Goal: Transaction & Acquisition: Subscribe to service/newsletter

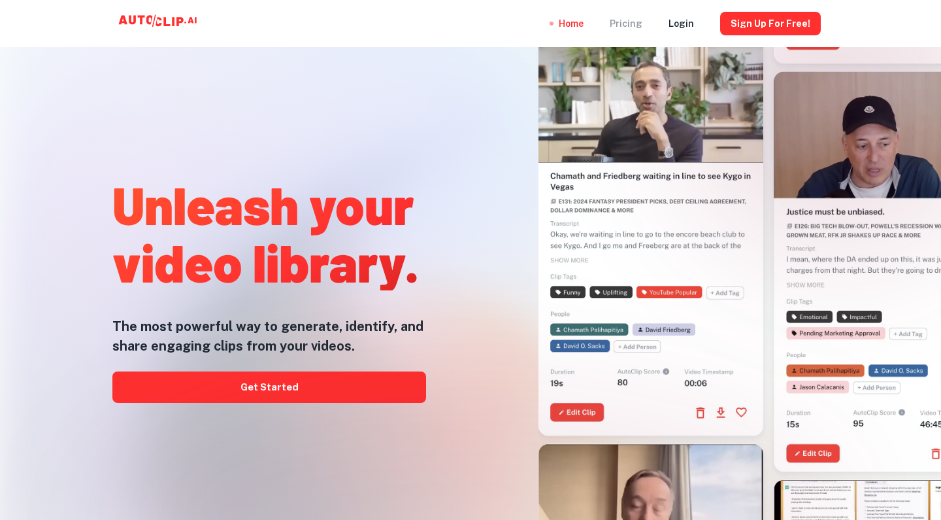
click at [635, 22] on div "Pricing" at bounding box center [626, 23] width 33 height 47
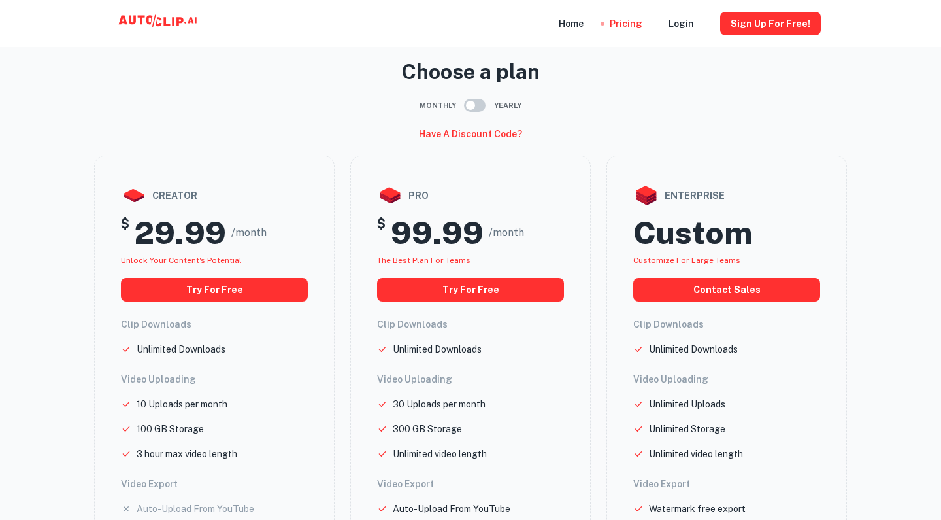
scroll to position [8, 0]
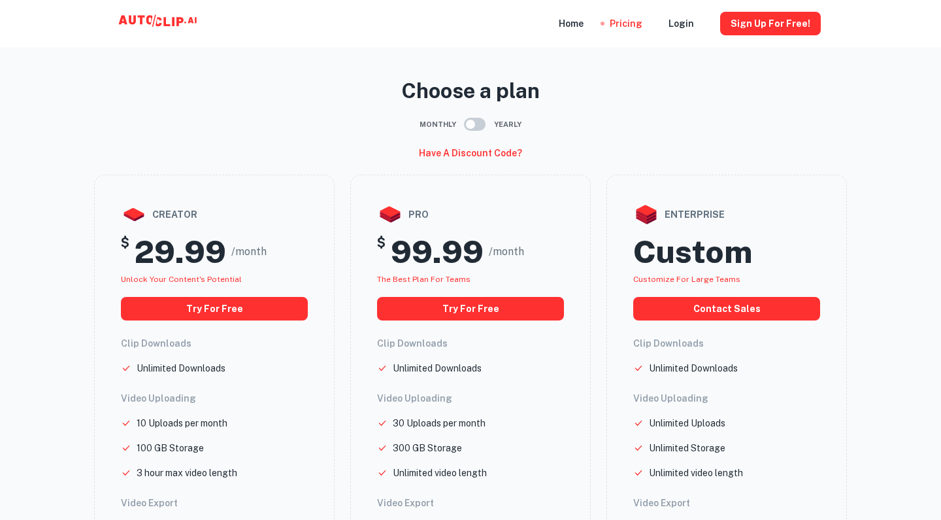
click at [471, 127] on input "checkbox" at bounding box center [470, 124] width 75 height 25
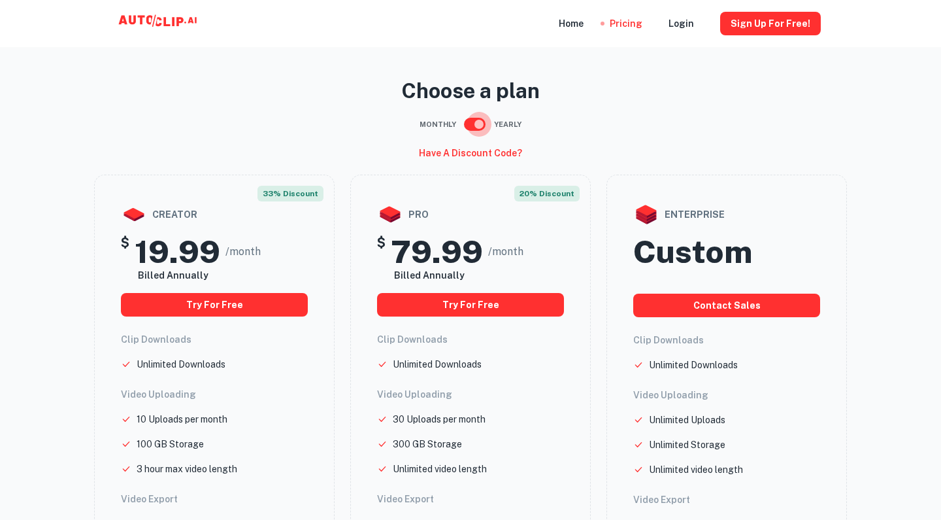
click at [471, 127] on input "checkbox" at bounding box center [479, 124] width 75 height 25
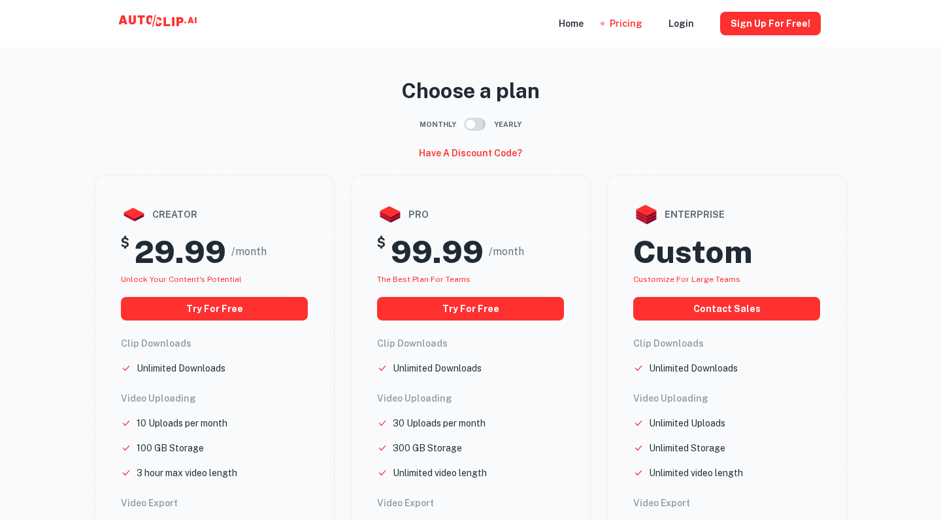
click at [474, 127] on input "checkbox" at bounding box center [470, 124] width 75 height 25
checkbox input "true"
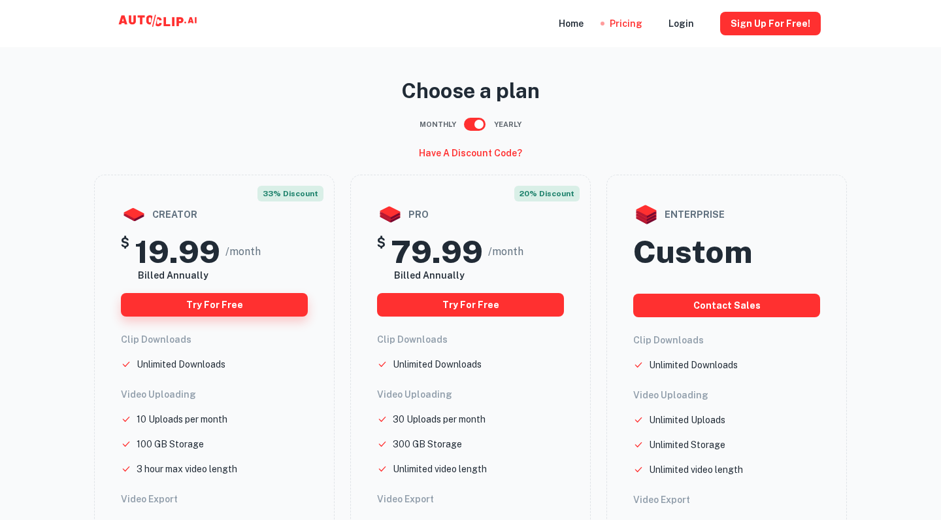
click at [274, 308] on button "Try for free" at bounding box center [214, 305] width 187 height 24
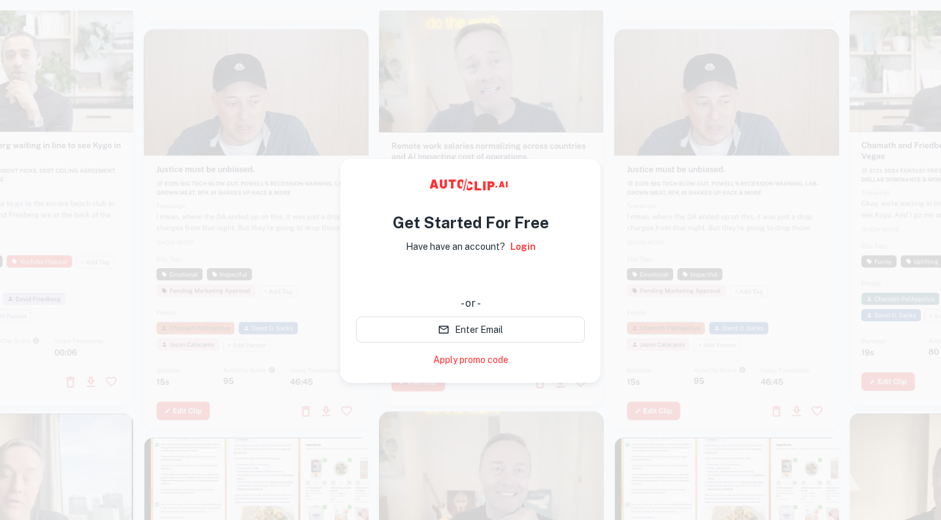
click at [499, 284] on div "Sign in with Google. Opens in new tab" at bounding box center [470, 277] width 229 height 29
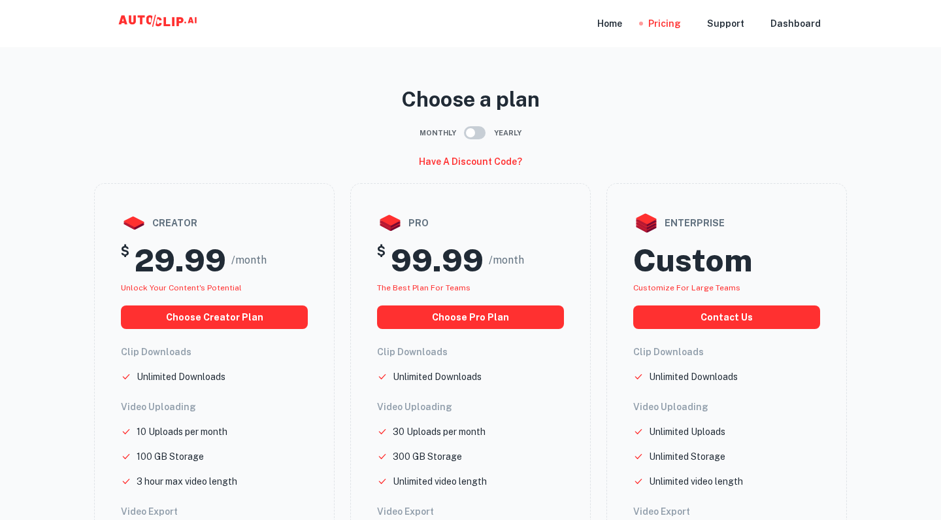
click at [477, 134] on input "checkbox" at bounding box center [470, 132] width 75 height 25
checkbox input "true"
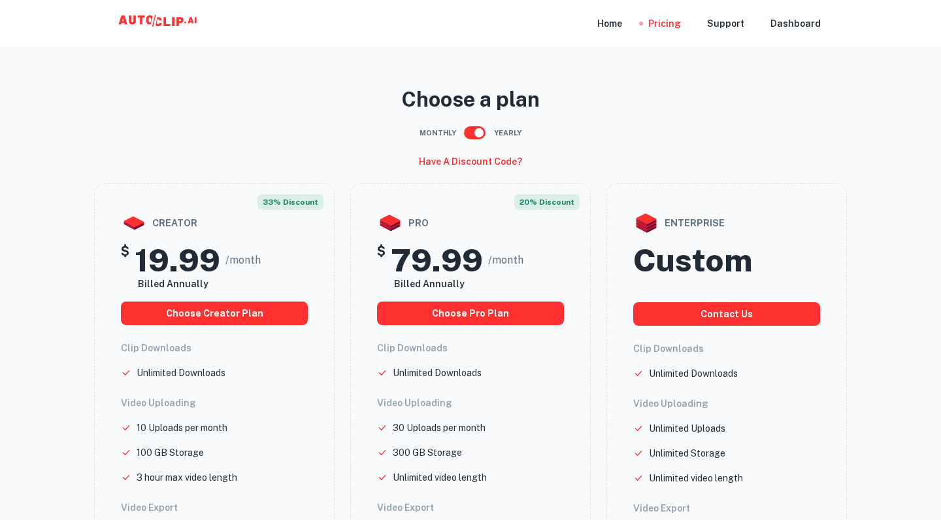
click at [243, 324] on div "33% discount creator $ 19.99 /month Billed Annually choose creator plan Clip Do…" at bounding box center [214, 484] width 241 height 603
click at [242, 314] on button "choose creator plan" at bounding box center [214, 313] width 187 height 24
